Goal: Find specific page/section: Find specific page/section

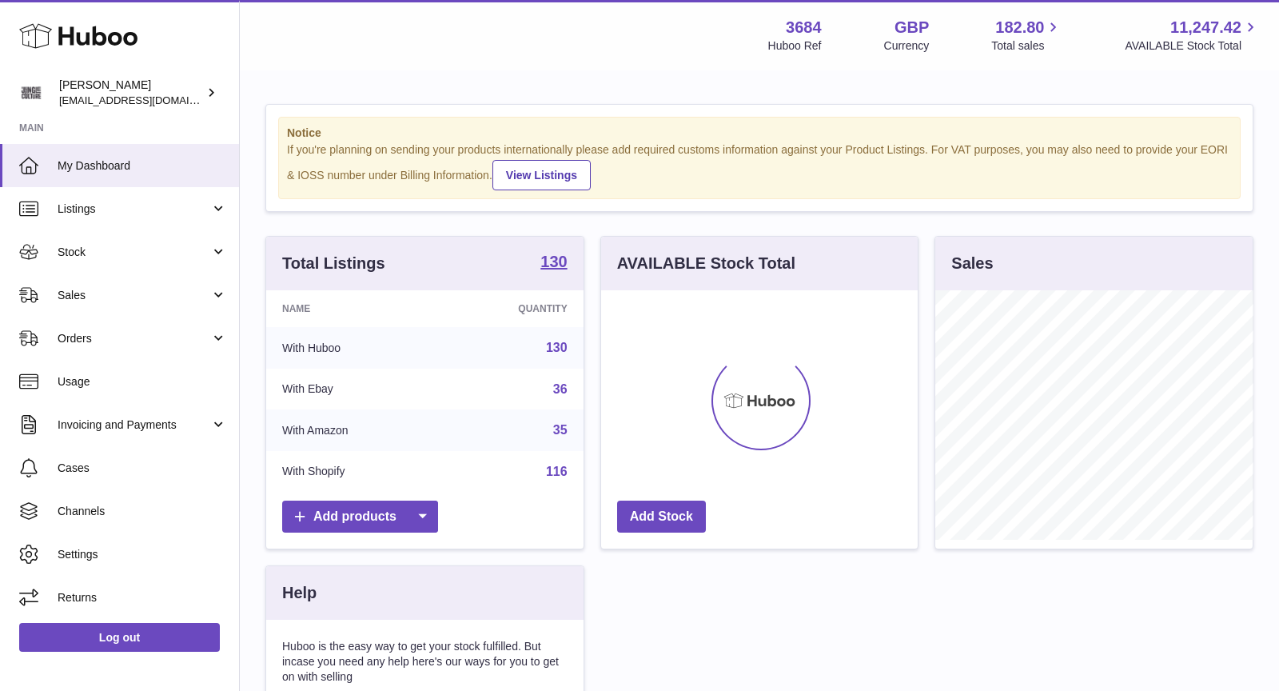
scroll to position [249, 317]
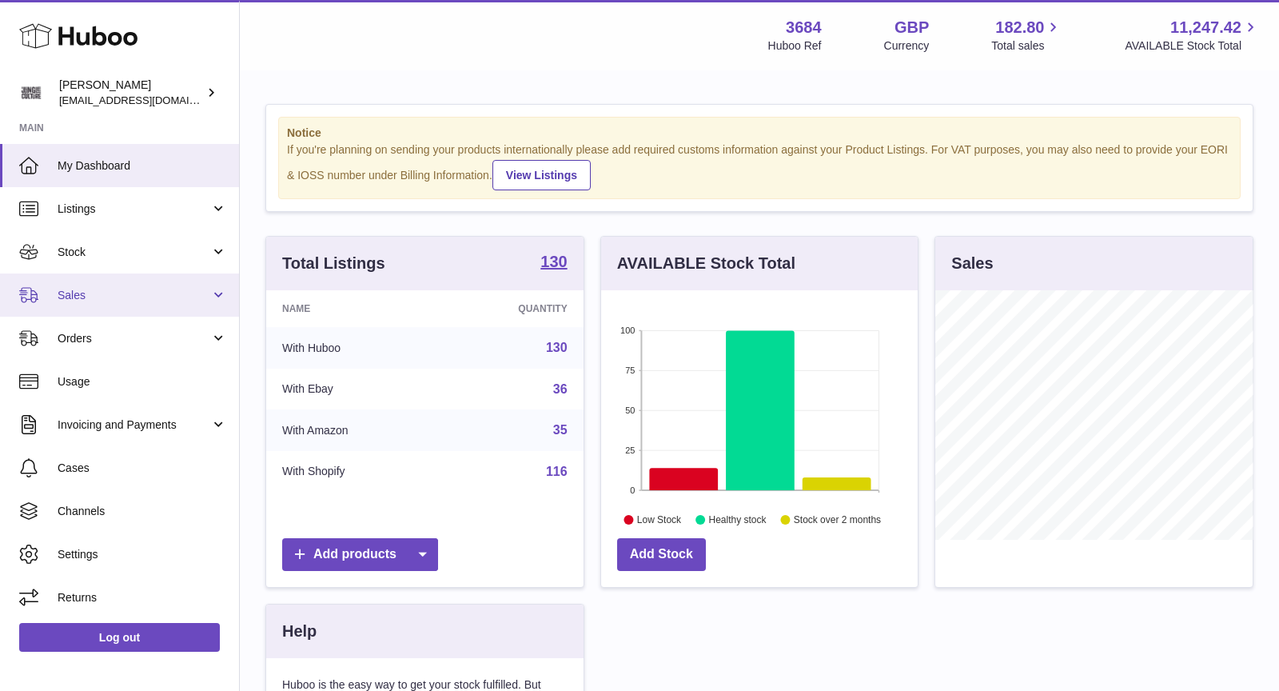
click at [131, 290] on span "Sales" at bounding box center [134, 295] width 153 height 15
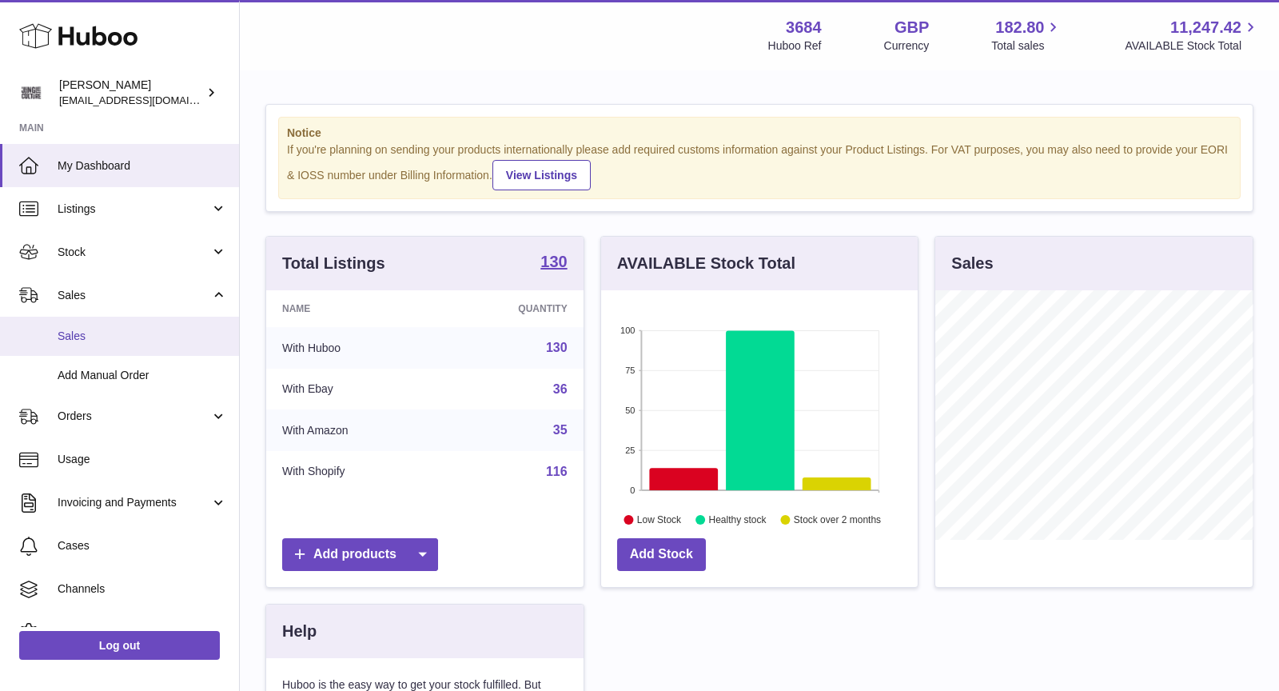
click at [139, 334] on span "Sales" at bounding box center [142, 335] width 169 height 15
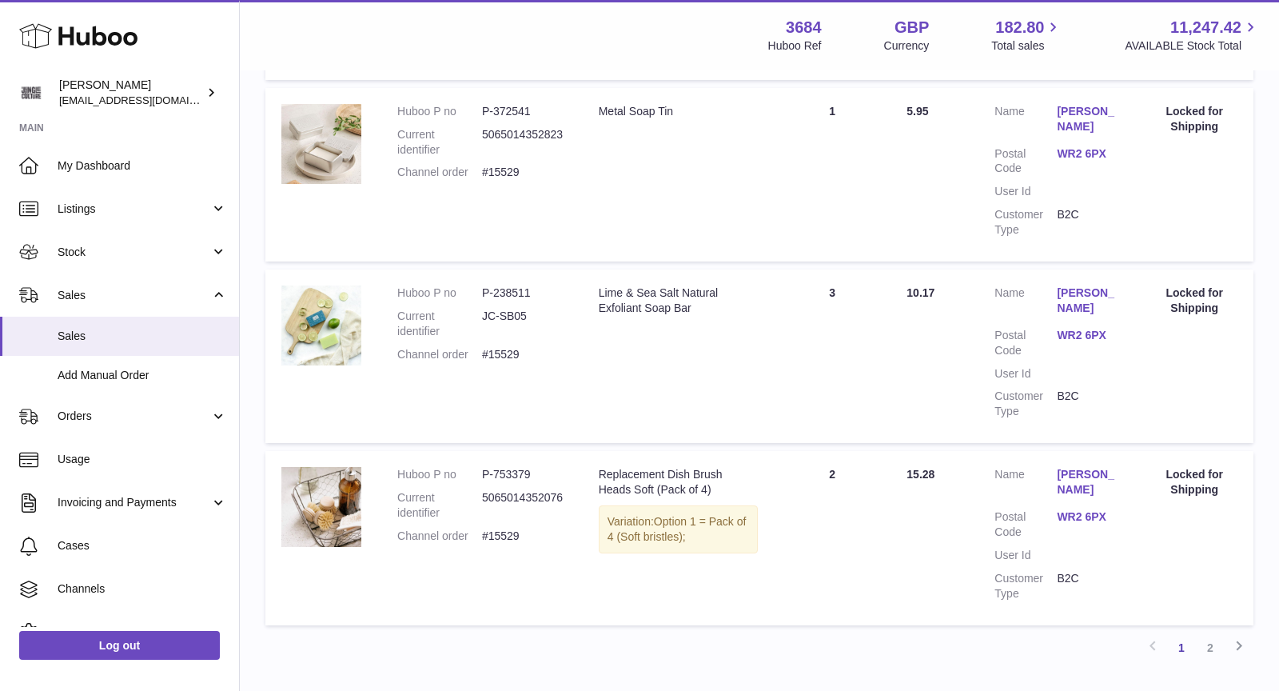
scroll to position [1724, 0]
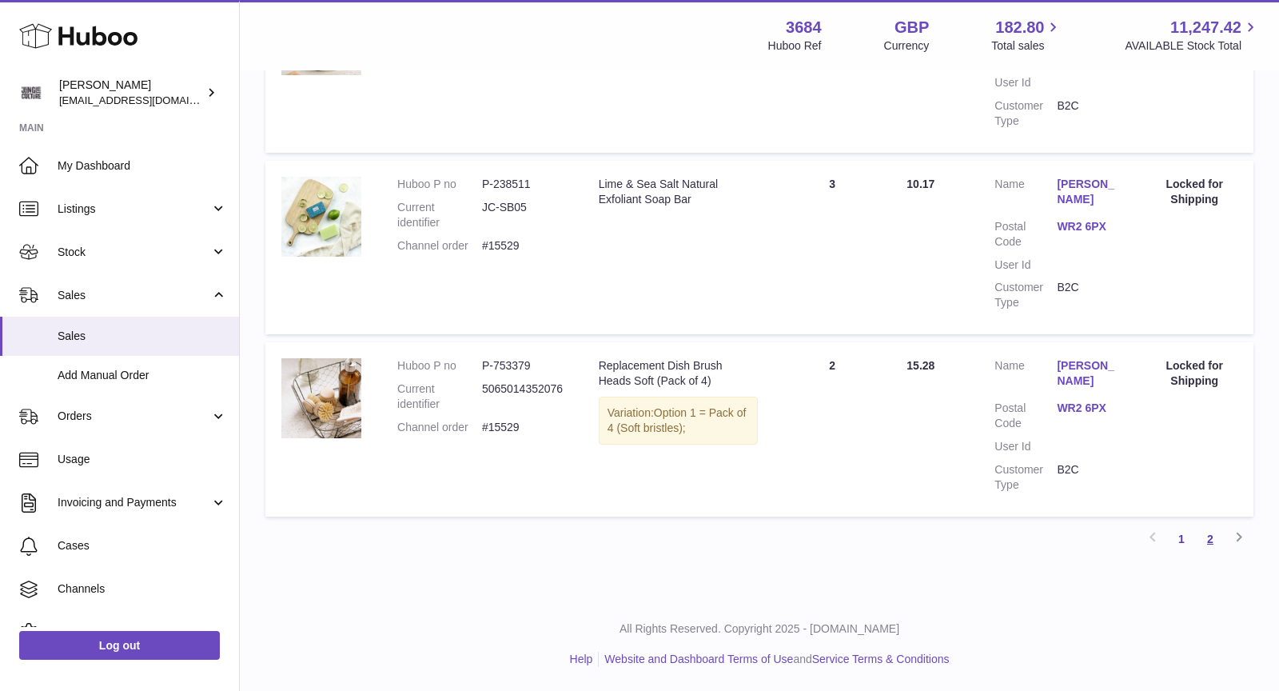
click at [1210, 529] on link "2" at bounding box center [1210, 538] width 29 height 29
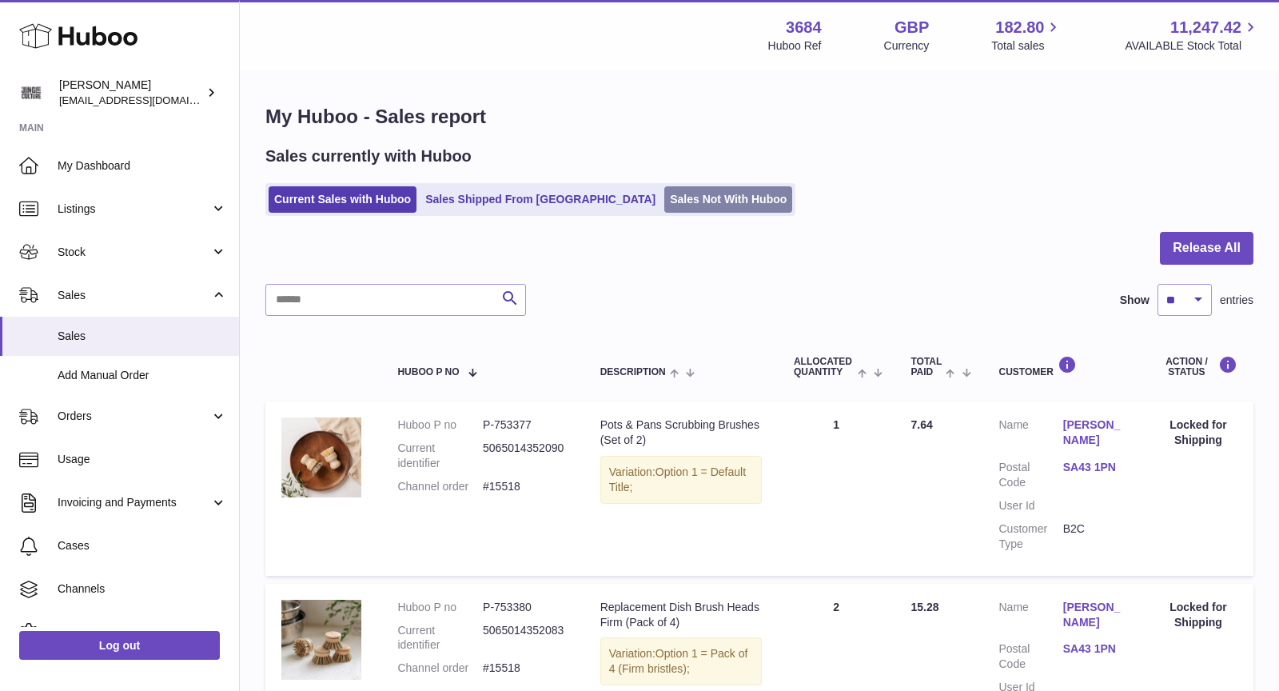
click at [664, 201] on link "Sales Not With Huboo" at bounding box center [728, 199] width 128 height 26
